Goal: Task Accomplishment & Management: Manage account settings

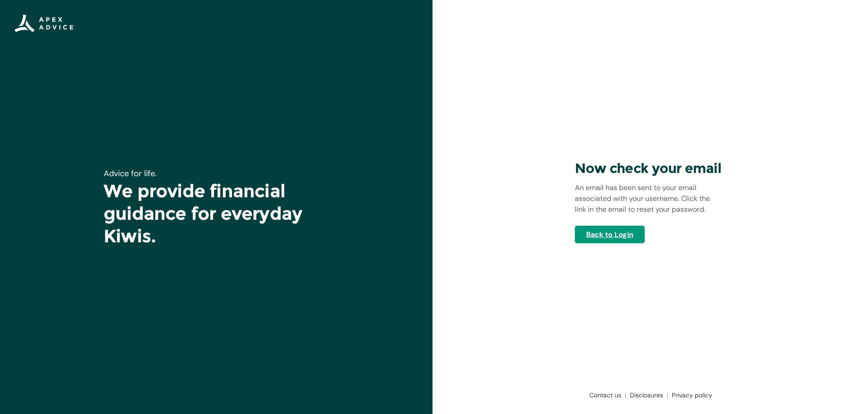
click at [611, 236] on link "Back to Login" at bounding box center [610, 235] width 70 height 18
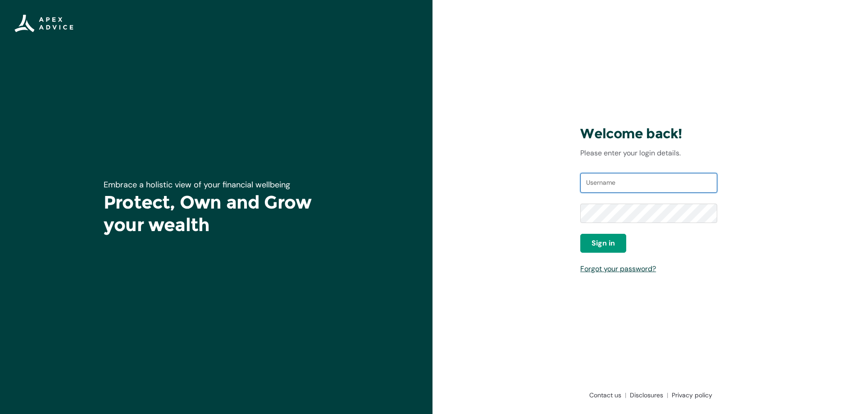
click at [596, 182] on input "Username" at bounding box center [648, 183] width 137 height 20
type input "karlm@apexgroup.co.nz"
click at [598, 269] on link "Forgot your password?" at bounding box center [618, 268] width 76 height 9
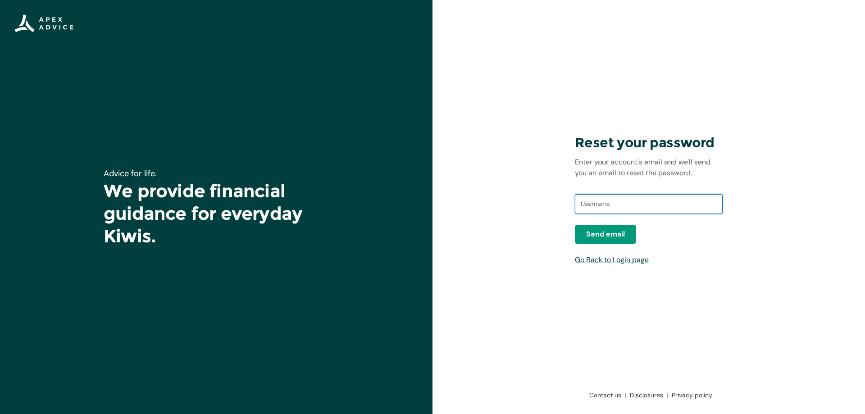
click at [600, 205] on input "text" at bounding box center [649, 204] width 148 height 20
type input "[EMAIL_ADDRESS][DOMAIN_NAME]"
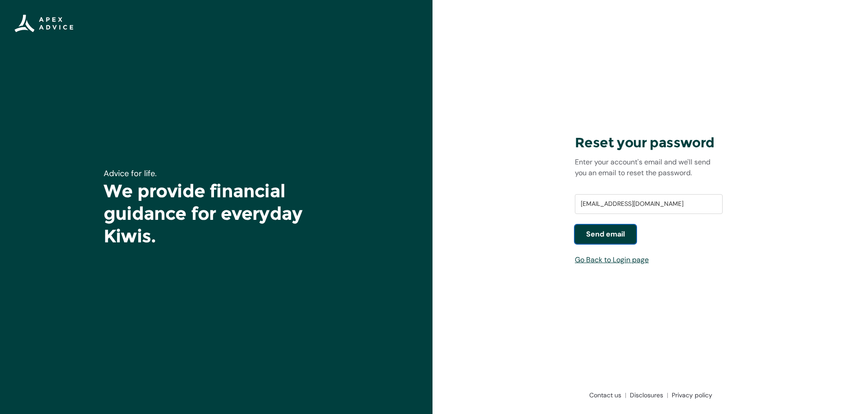
click at [598, 238] on span "Send email" at bounding box center [605, 234] width 39 height 11
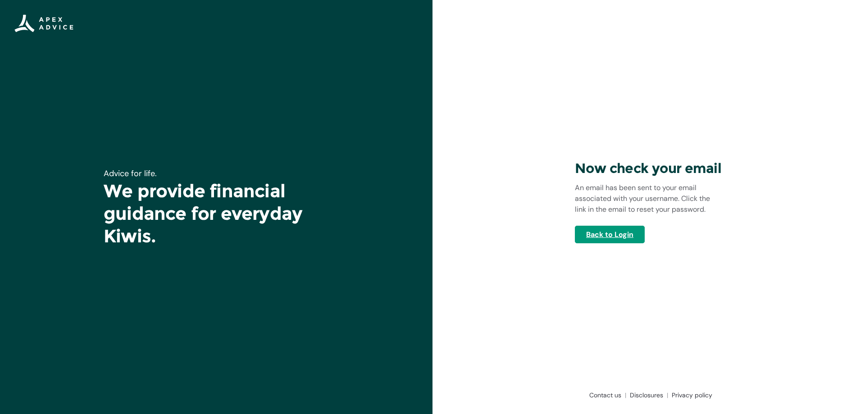
click at [607, 236] on link "Back to Login" at bounding box center [610, 235] width 70 height 18
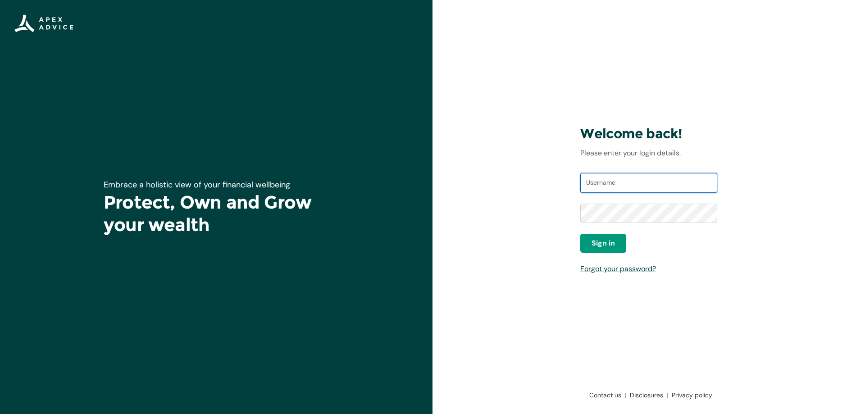
click at [605, 182] on input "Username" at bounding box center [648, 183] width 137 height 20
type input "kmawston"
click at [609, 268] on link "Forgot your password?" at bounding box center [618, 268] width 76 height 9
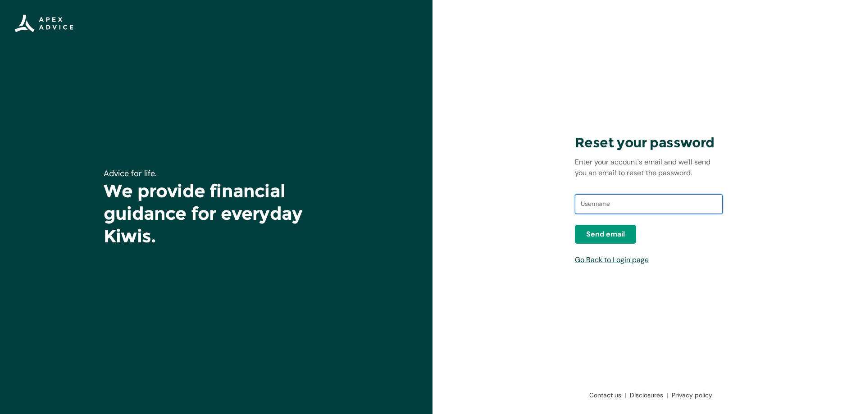
click at [592, 201] on input "text" at bounding box center [649, 204] width 148 height 20
type input "kmawston"
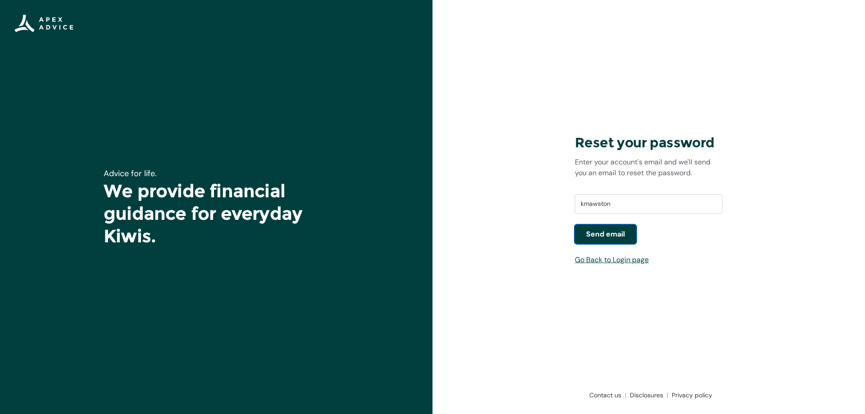
click at [604, 237] on span "Send email" at bounding box center [605, 234] width 39 height 11
